Goal: Task Accomplishment & Management: Manage account settings

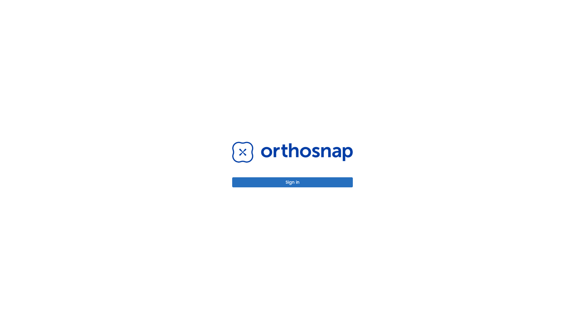
click at [292, 182] on button "Sign in" at bounding box center [292, 182] width 121 height 10
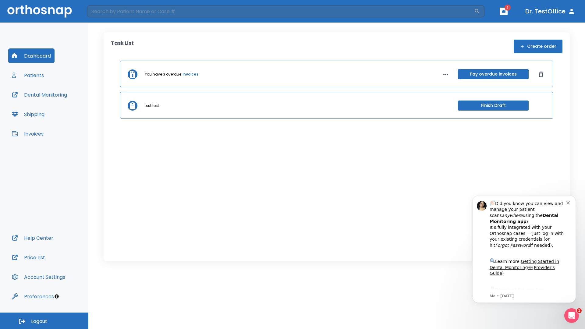
click at [44, 321] on span "Logout" at bounding box center [39, 321] width 16 height 7
